Goal: Use online tool/utility: Use online tool/utility

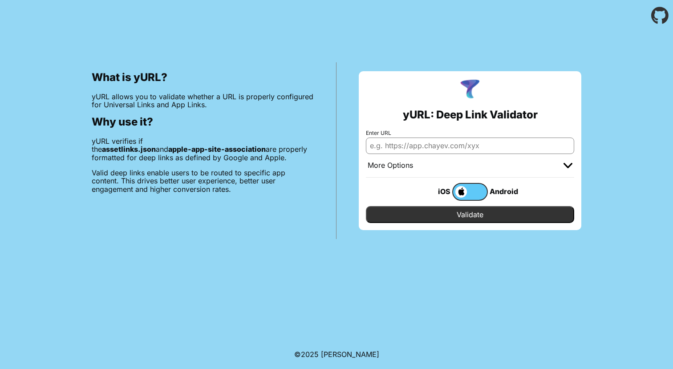
click at [565, 1] on header at bounding box center [336, 15] width 673 height 31
click at [437, 146] on input "Enter URL" at bounding box center [470, 146] width 208 height 16
paste input "[URL][DOMAIN_NAME]"
type input "[URL][DOMAIN_NAME]"
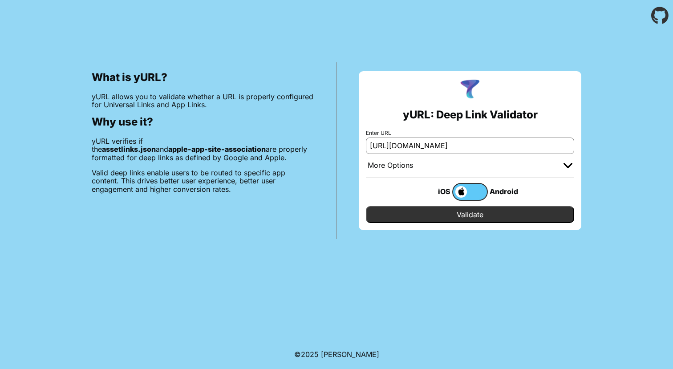
click at [366, 206] on input "Validate" at bounding box center [470, 214] width 208 height 17
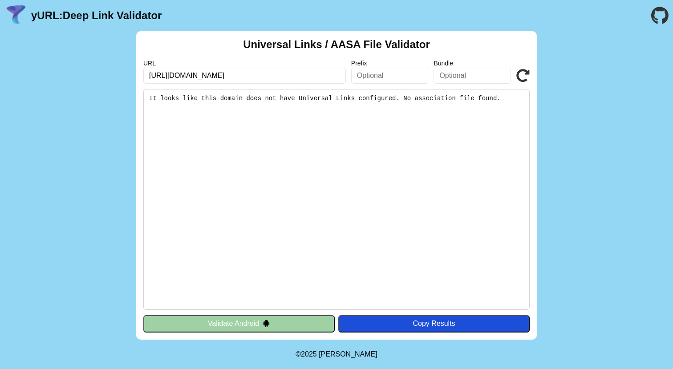
click at [244, 82] on input "https://www.melia.com/.well-known/apple-app-site-association" at bounding box center [244, 76] width 202 height 16
click at [170, 73] on input "[URL][DOMAIN_NAME]" at bounding box center [244, 76] width 202 height 16
type input "https://acoding.academy/.well-known/apple-app-site-asssociation"
click button "Validate" at bounding box center [0, 0] width 0 height 0
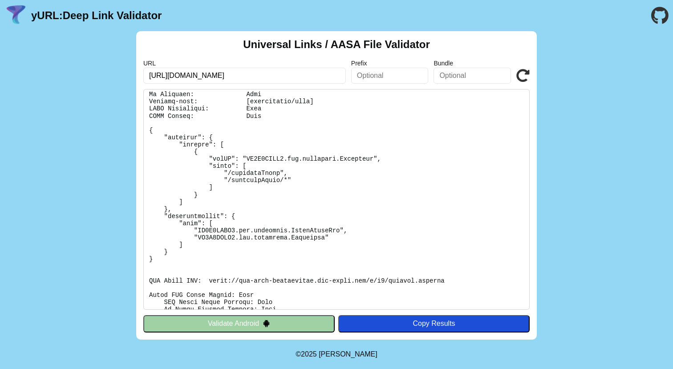
scroll to position [27, 0]
click at [330, 280] on pre at bounding box center [336, 199] width 386 height 221
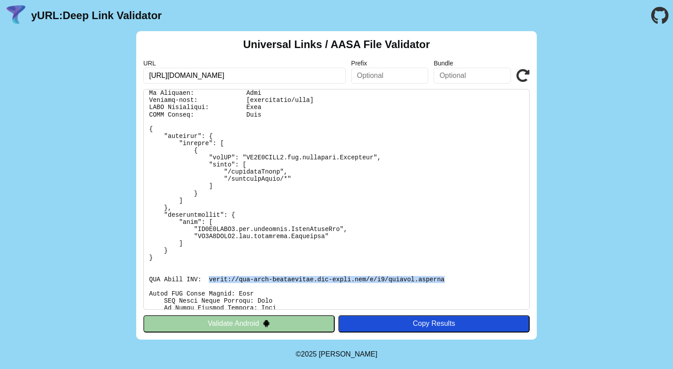
drag, startPoint x: 210, startPoint y: 278, endPoint x: 444, endPoint y: 279, distance: 234.1
click at [444, 279] on pre at bounding box center [336, 199] width 386 height 221
copy pre "https://app-site-association.cdn-apple.com/a/v1/acoding.academy"
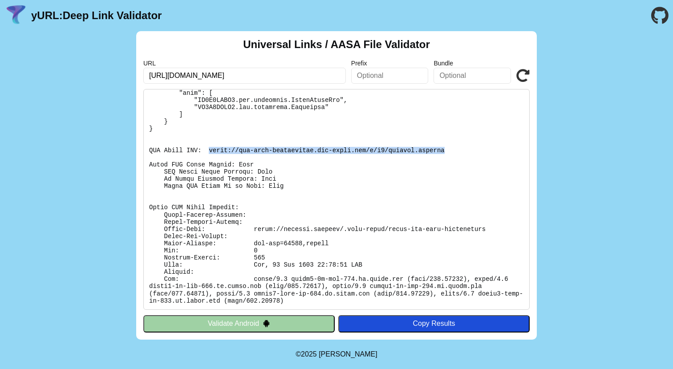
scroll to position [156, 0]
